Goal: Task Accomplishment & Management: Complete application form

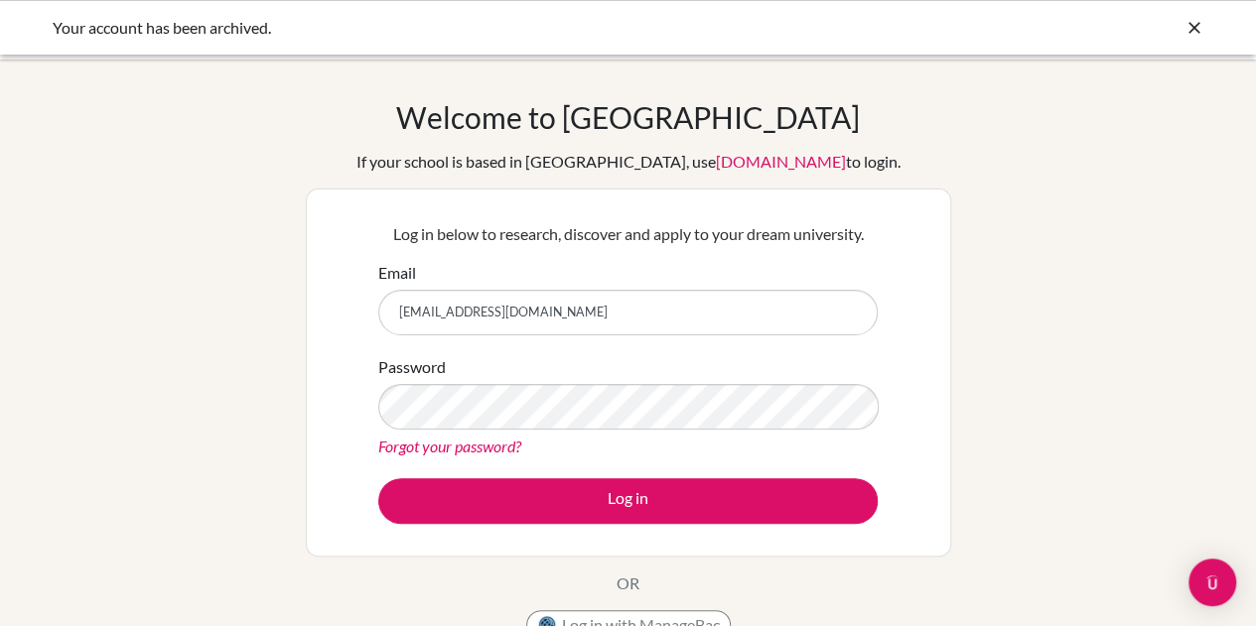
click at [841, 310] on input "[EMAIL_ADDRESS][DOMAIN_NAME]" at bounding box center [627, 313] width 499 height 46
click at [836, 315] on input "[EMAIL_ADDRESS][DOMAIN_NAME]" at bounding box center [627, 313] width 499 height 46
click at [830, 308] on input "[EMAIL_ADDRESS][DOMAIN_NAME]" at bounding box center [627, 313] width 499 height 46
click at [828, 308] on input "[EMAIL_ADDRESS][DOMAIN_NAME]" at bounding box center [627, 313] width 499 height 46
type input "b.emmanuel@gisu.ac.ug"
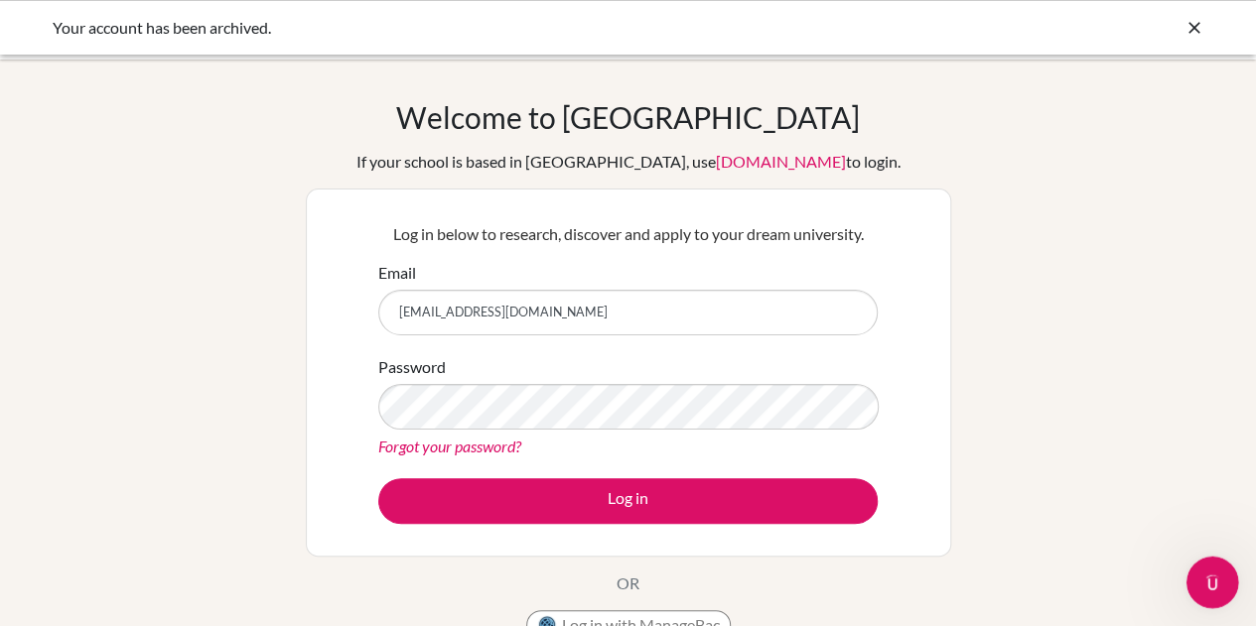
click at [1199, 561] on div "Open Intercom Messenger" at bounding box center [1209, 580] width 66 height 66
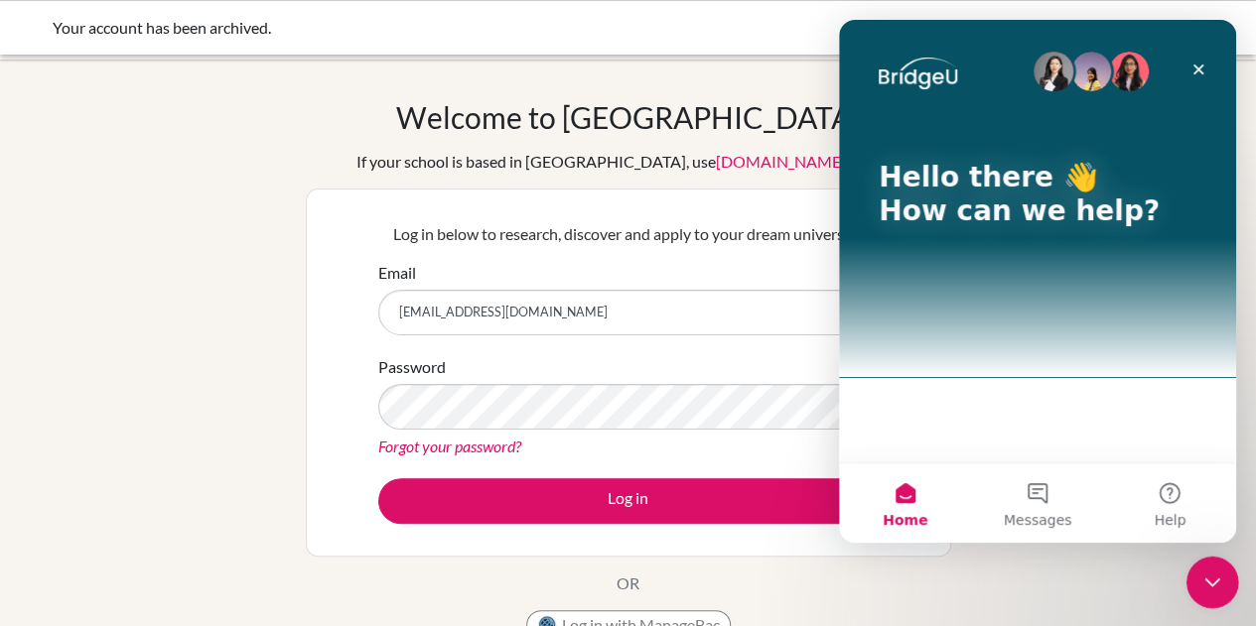
click at [1215, 589] on icon "Close Intercom Messenger" at bounding box center [1209, 580] width 24 height 24
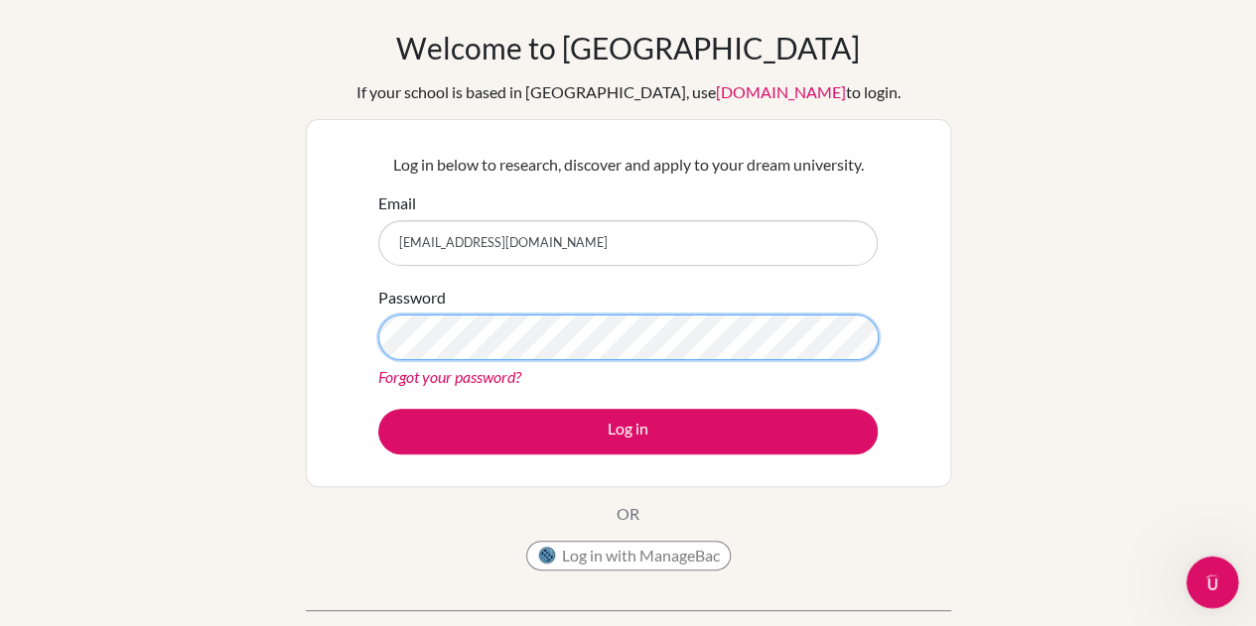
scroll to position [69, 0]
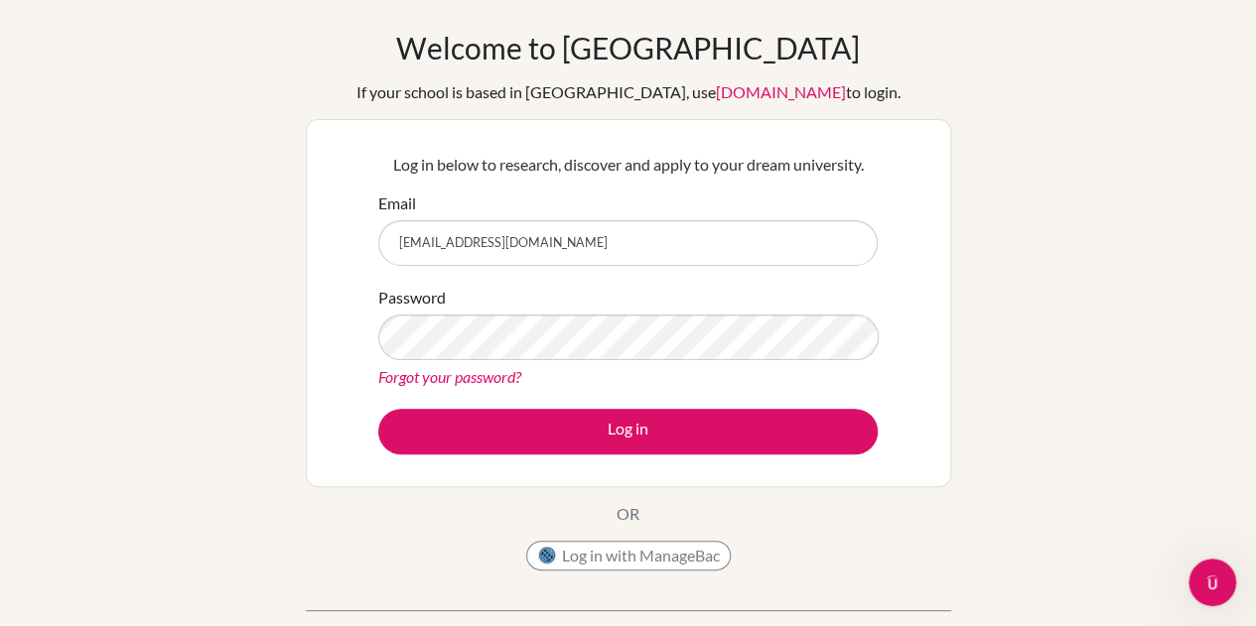
click at [368, 449] on div "Log in below to research, discover and apply to your dream university. Email b.…" at bounding box center [628, 303] width 524 height 327
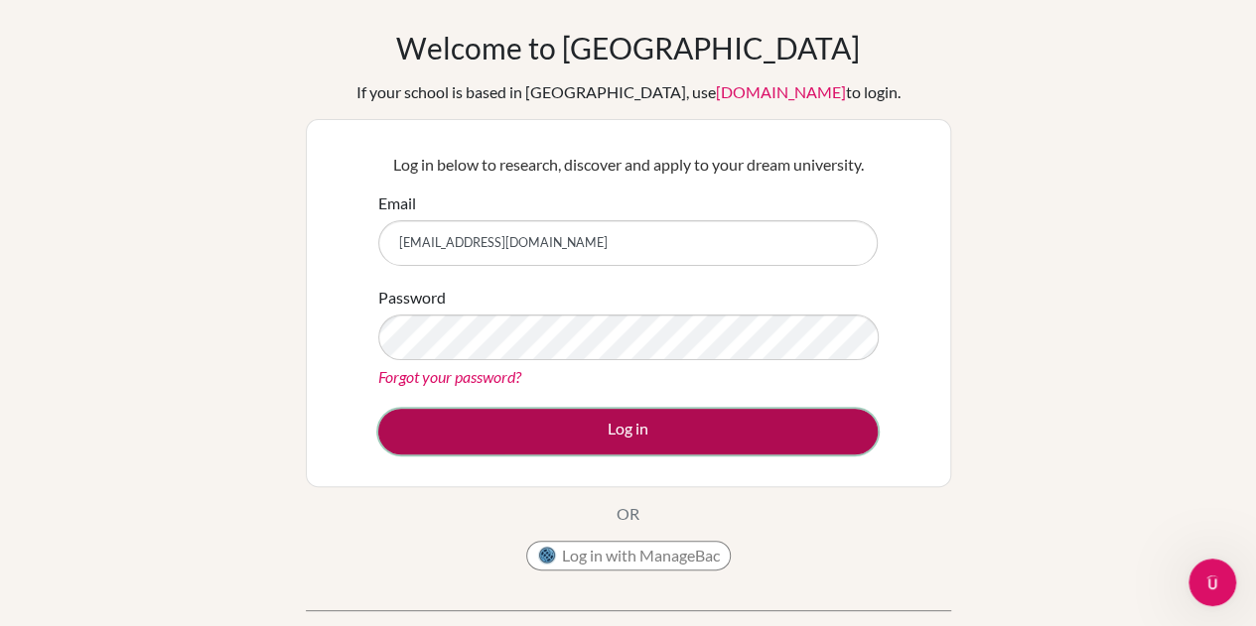
click at [419, 423] on button "Log in" at bounding box center [627, 432] width 499 height 46
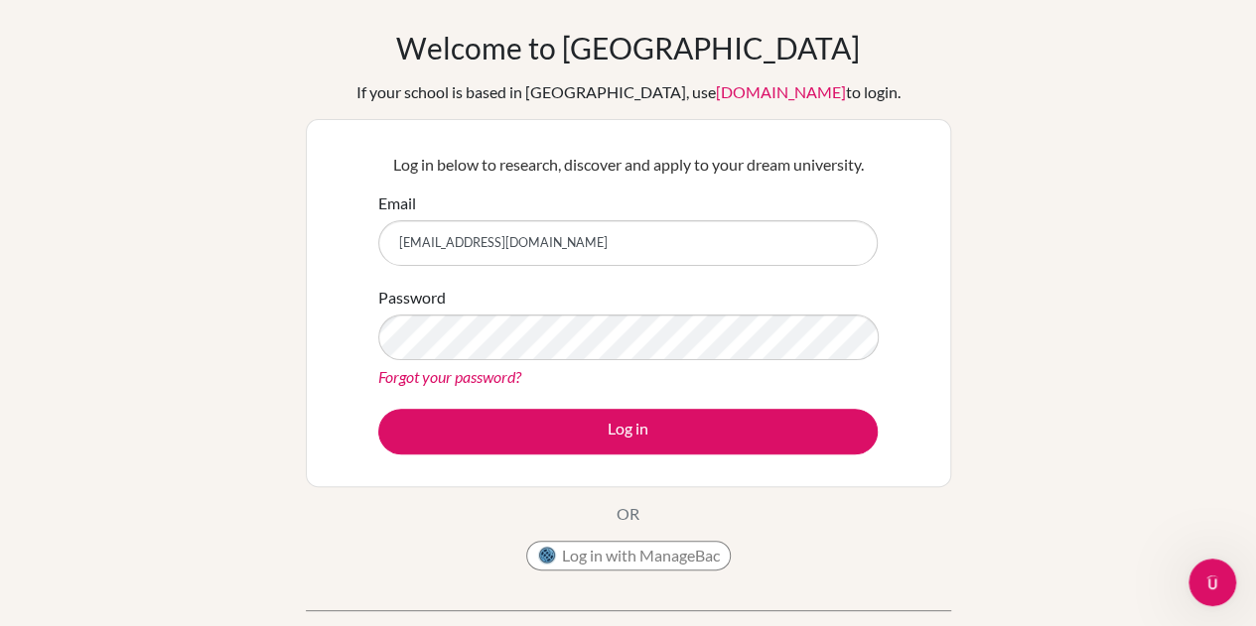
click at [1237, 536] on div "Welcome to BridgeU If your school is based in China, use app.bridge-u.com.cn to…" at bounding box center [628, 354] width 1256 height 649
click at [1207, 580] on icon "Open Intercom Messenger" at bounding box center [1209, 580] width 33 height 33
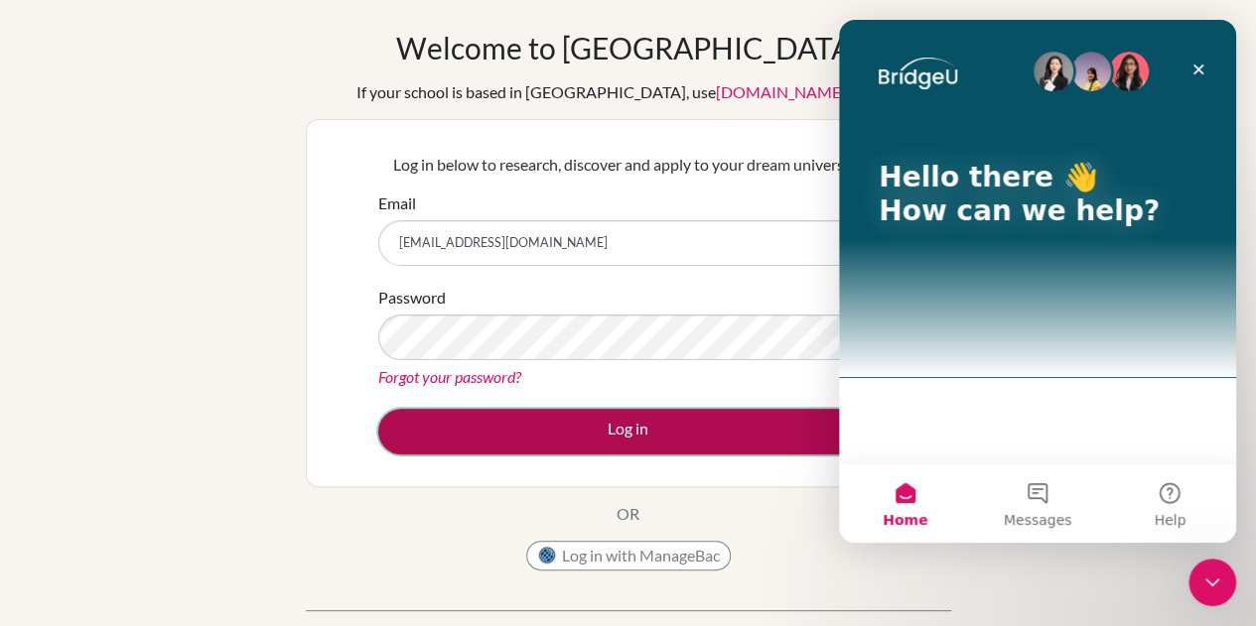
click at [405, 448] on button "Log in" at bounding box center [627, 432] width 499 height 46
click at [412, 435] on button "Log in" at bounding box center [627, 432] width 499 height 46
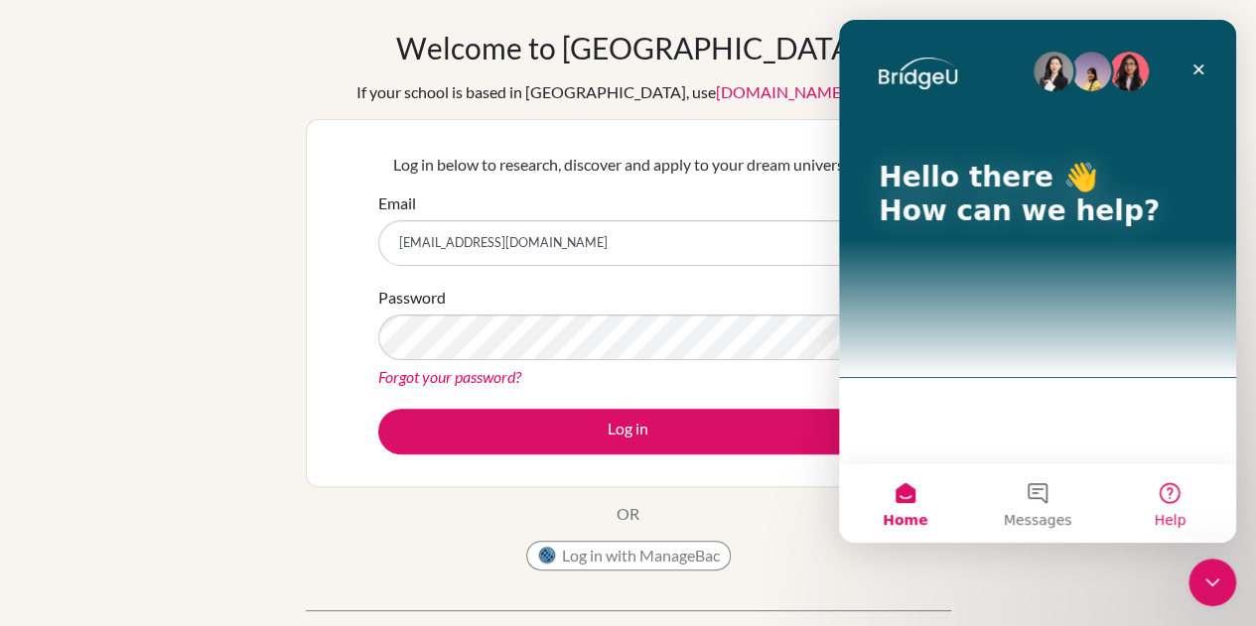
click at [1190, 496] on button "Help" at bounding box center [1170, 502] width 132 height 79
